Goal: Task Accomplishment & Management: Manage account settings

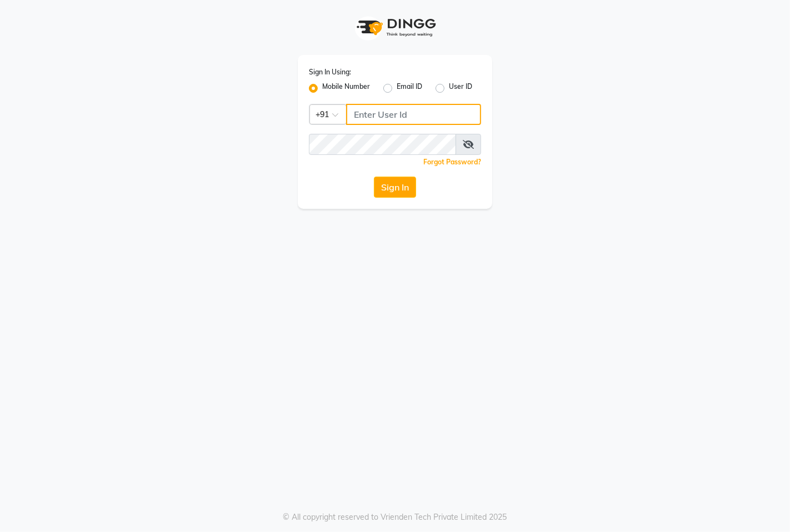
type input "7389901811"
click at [418, 109] on input "7389901811" at bounding box center [413, 114] width 135 height 21
click at [386, 190] on button "Sign In" at bounding box center [395, 187] width 42 height 21
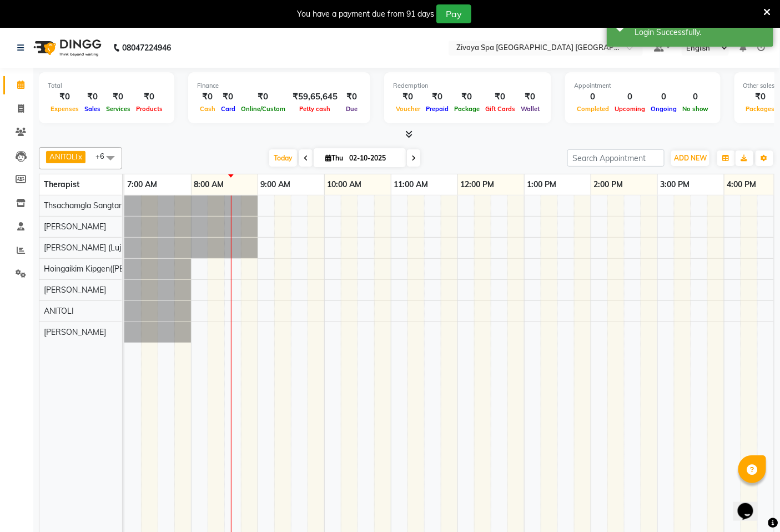
click at [763, 50] on icon at bounding box center [762, 48] width 8 height 8
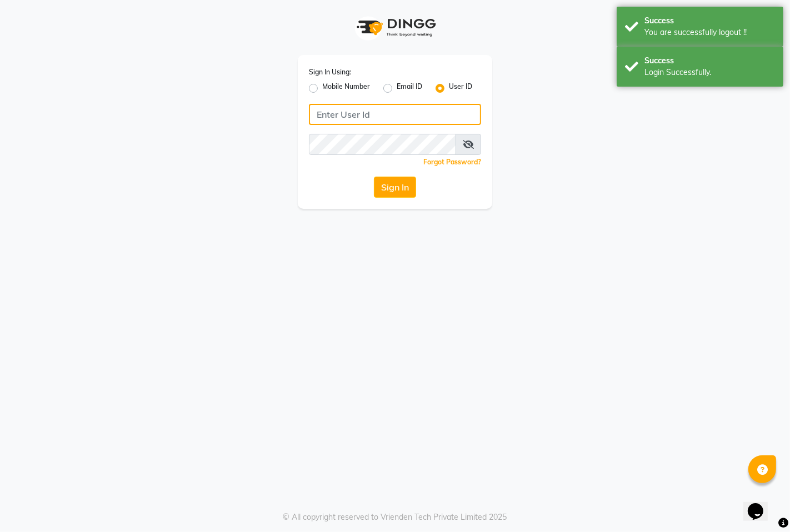
type input "7389901811"
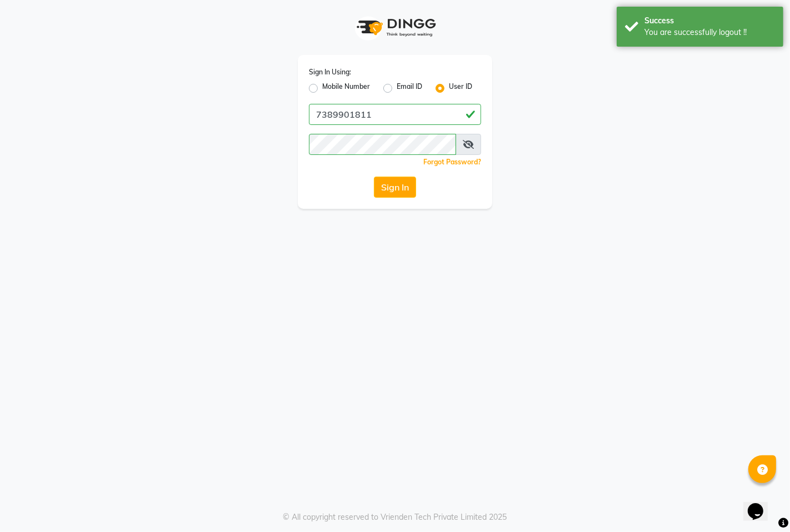
click at [350, 90] on label "Mobile Number" at bounding box center [346, 88] width 48 height 13
click at [329, 89] on input "Mobile Number" at bounding box center [325, 85] width 7 height 7
radio input "true"
radio input "false"
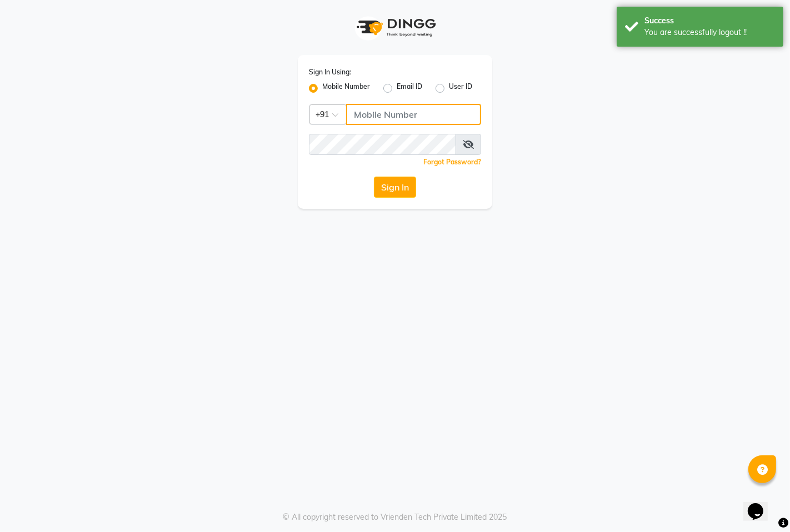
click at [380, 111] on input "Username" at bounding box center [413, 114] width 135 height 21
type input "9612318492"
click at [348, 85] on label "Mobile Number" at bounding box center [346, 88] width 48 height 13
click at [329, 85] on input "Mobile Number" at bounding box center [325, 85] width 7 height 7
click at [408, 107] on input "Username" at bounding box center [413, 114] width 135 height 21
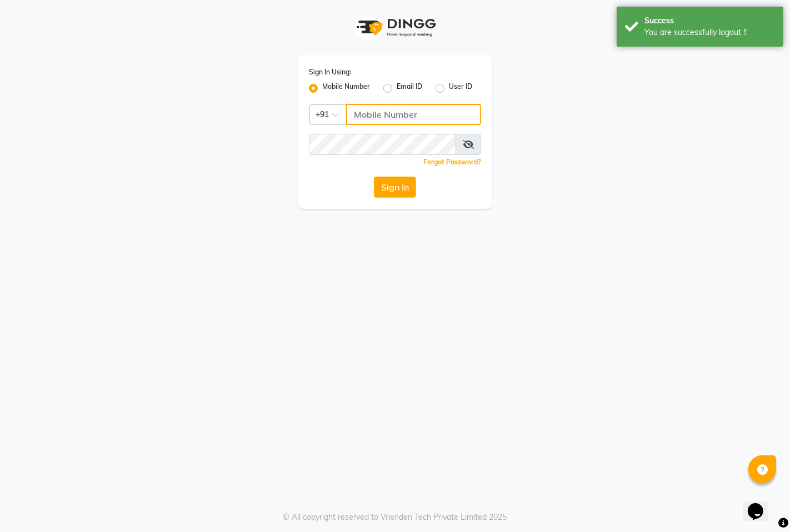
type input "9366908950"
click at [385, 190] on button "Sign In" at bounding box center [395, 187] width 42 height 21
